Goal: Navigation & Orientation: Find specific page/section

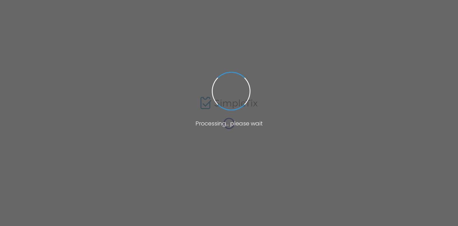
scroll to position [102, 0]
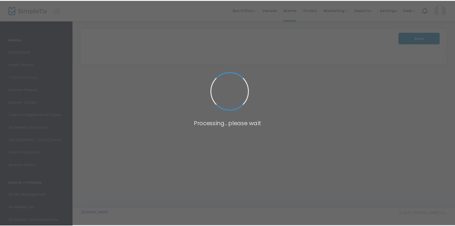
scroll to position [102, 0]
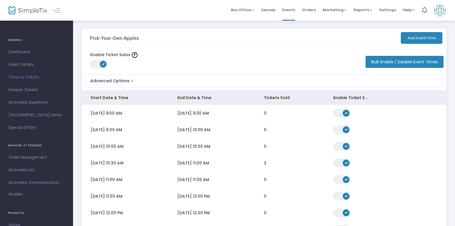
scroll to position [102, 0]
click at [289, 9] on span "Events" at bounding box center [288, 10] width 13 height 15
